Goal: Find specific page/section: Find specific page/section

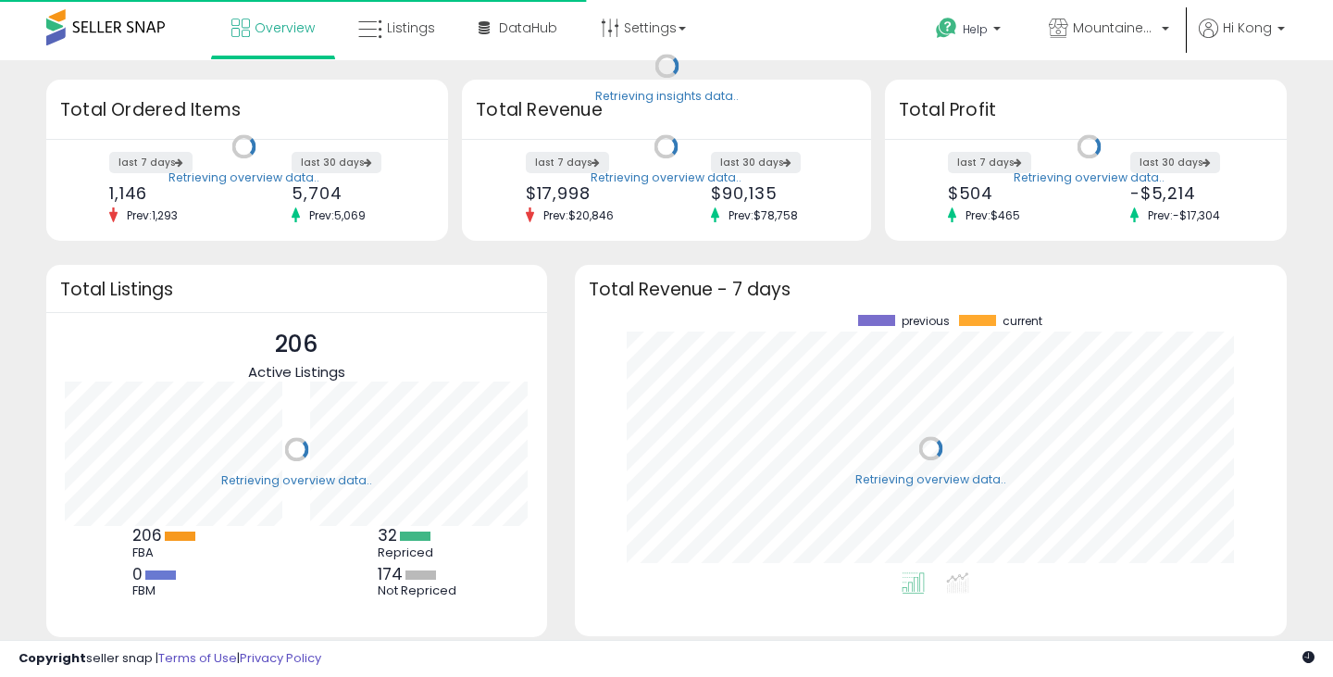
scroll to position [257, 675]
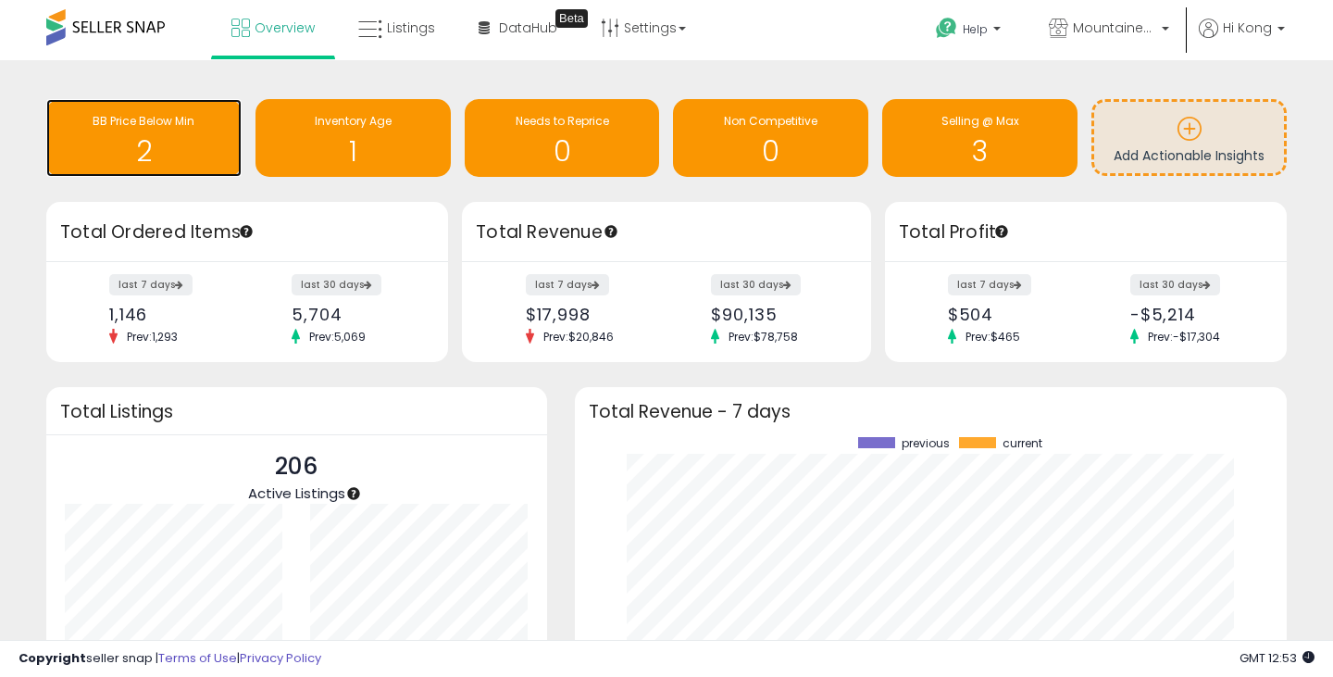
click at [184, 143] on h1 "2" at bounding box center [144, 151] width 177 height 31
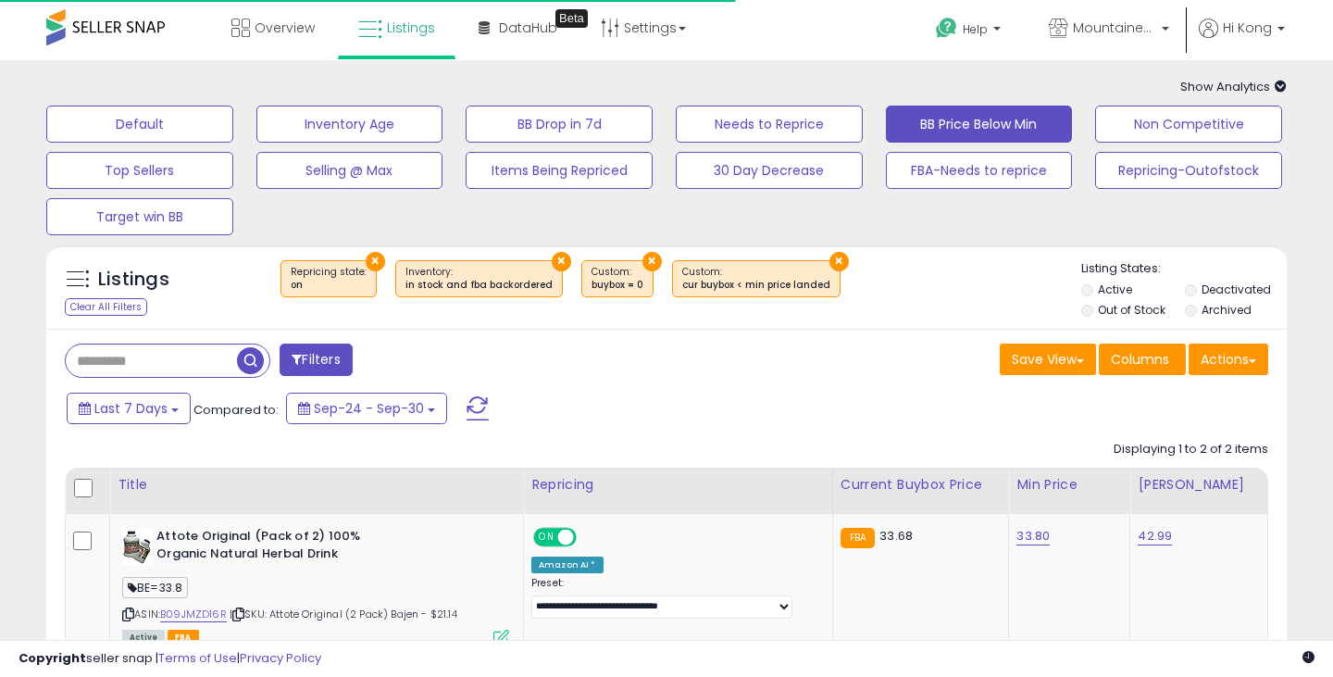
click at [556, 189] on div "Default Inventory Age BB Drop in 7d Needs to Reprice BB Price Below Min Non Com…" at bounding box center [666, 165] width 1287 height 139
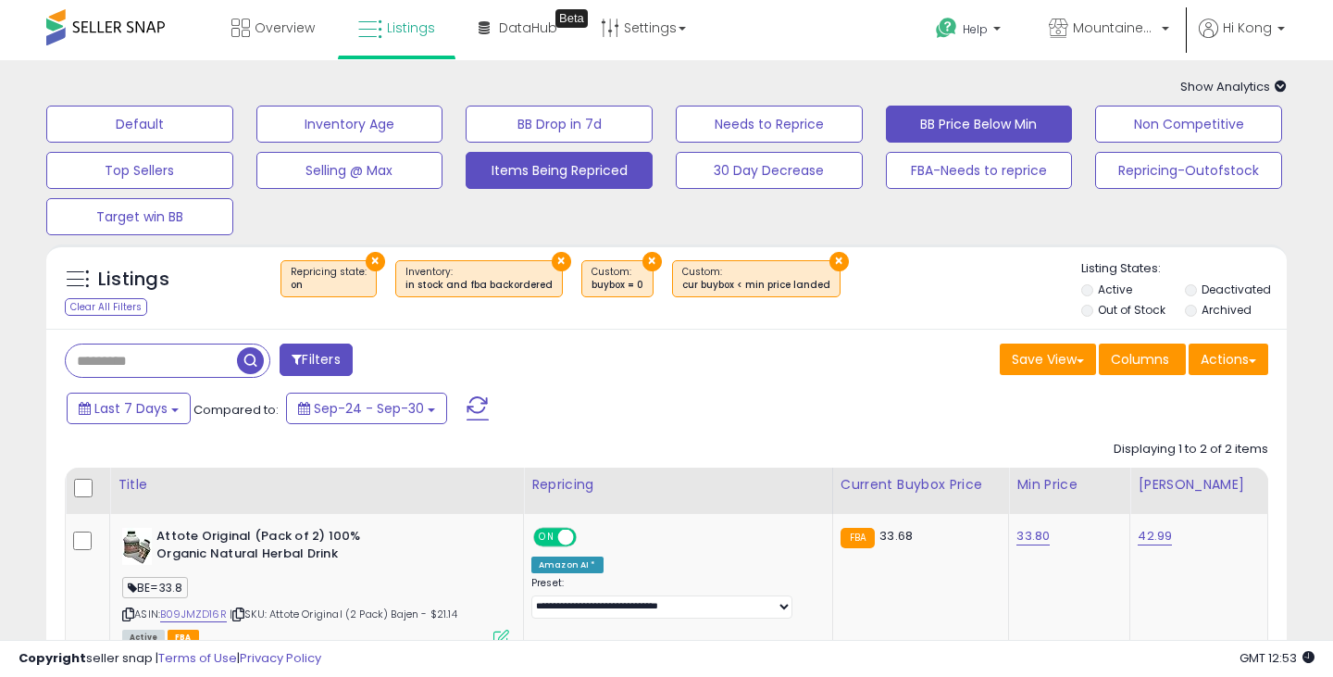
click at [597, 181] on button "Items Being Repriced" at bounding box center [559, 170] width 187 height 37
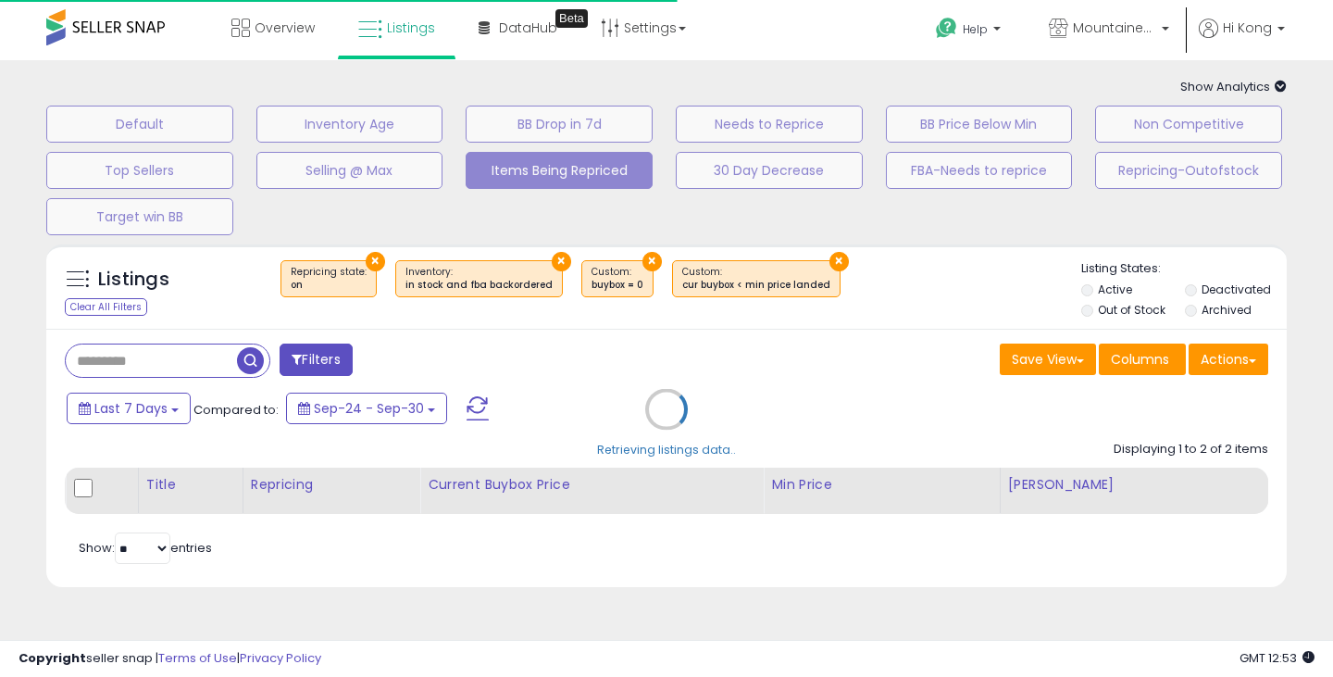
select select "**"
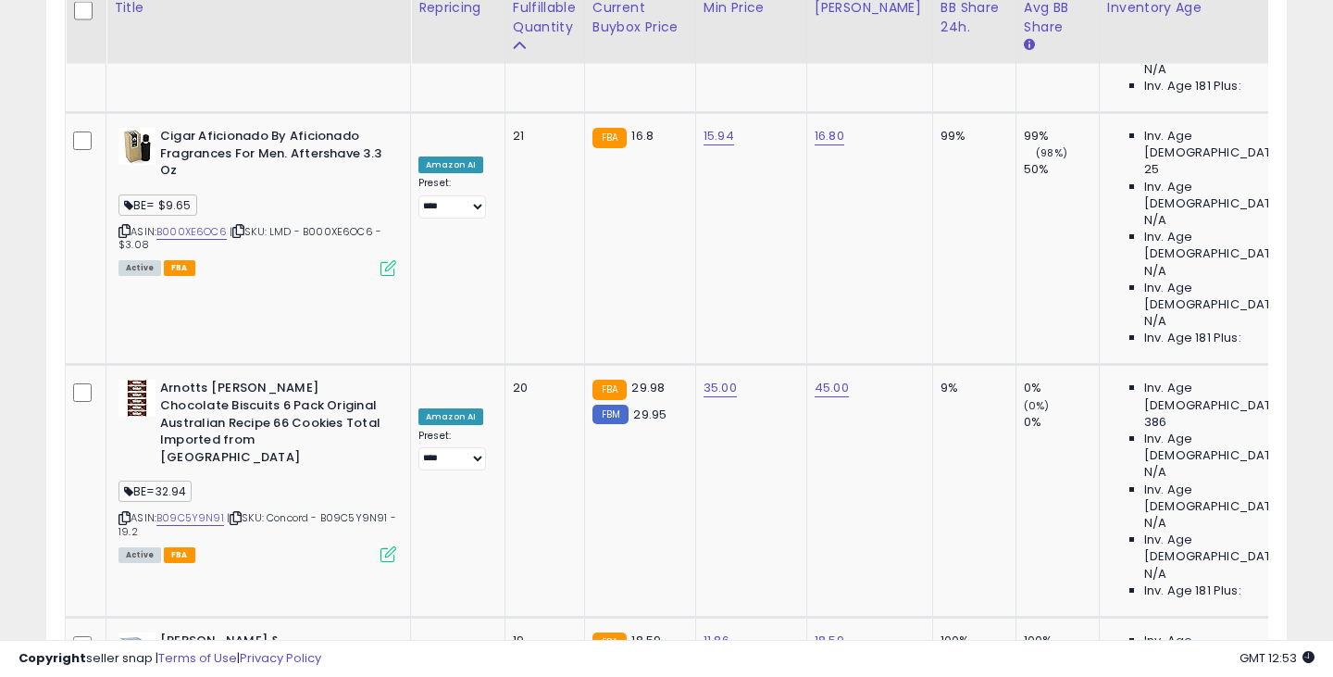
scroll to position [2184, 0]
